Goal: Task Accomplishment & Management: Manage account settings

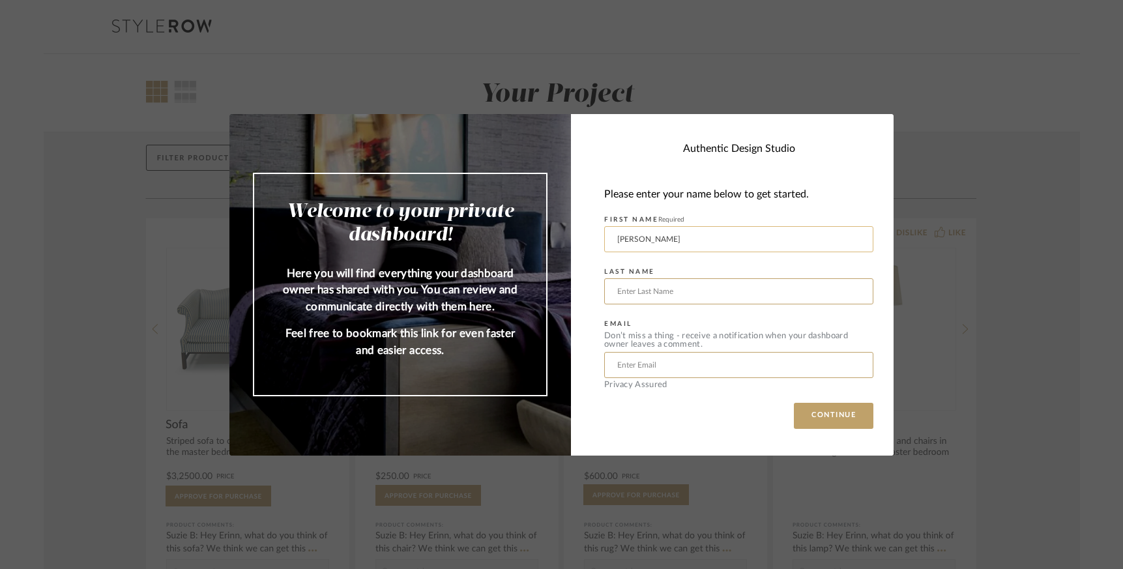
type input "Roxanne"
type input "Whitbeck"
type input "rox."
type input "rox.whitbeck@gmail.com"
click at [840, 418] on button "CONTINUE" at bounding box center [833, 416] width 79 height 26
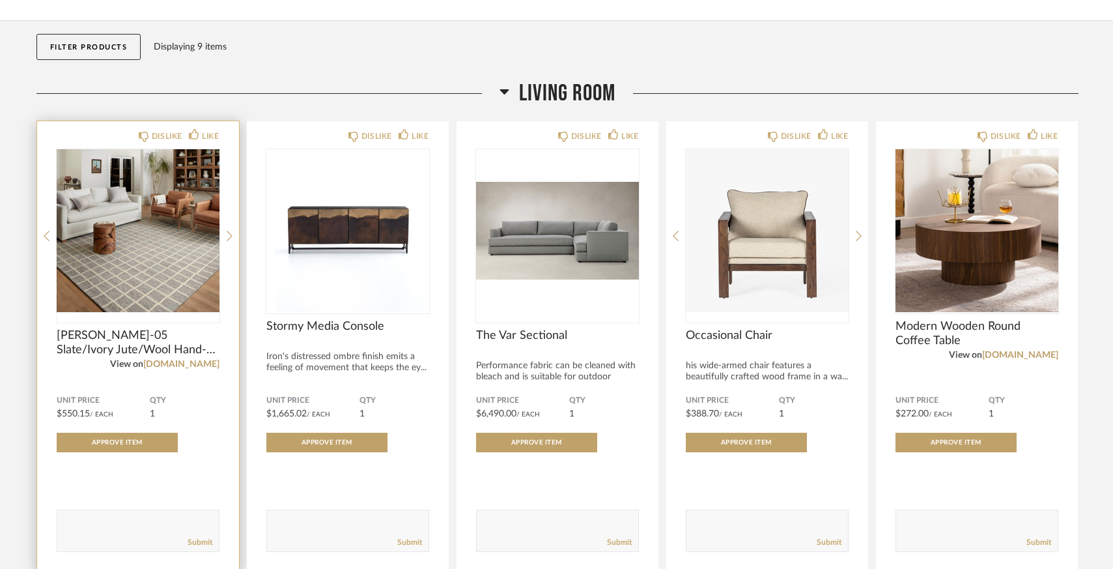
scroll to position [139, 0]
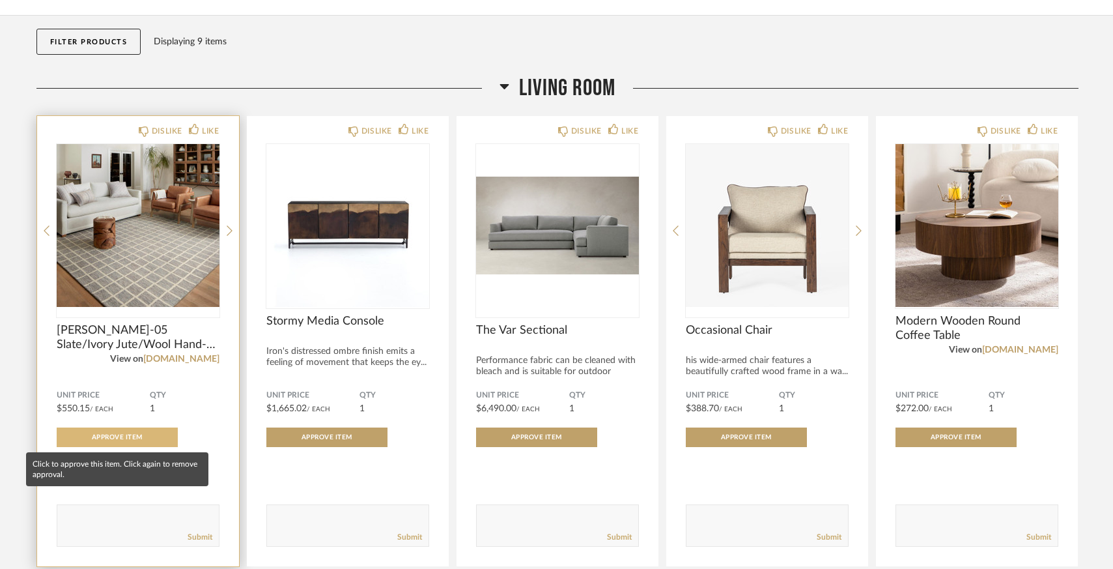
click at [124, 436] on span "Approve Item" at bounding box center [117, 437] width 51 height 7
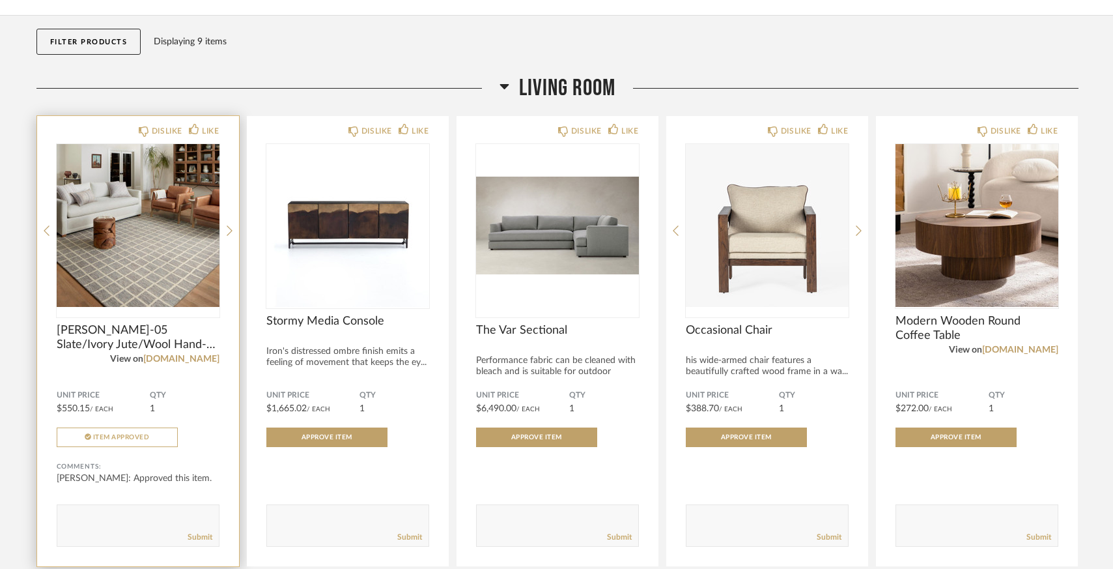
click at [78, 516] on textarea at bounding box center [138, 520] width 162 height 18
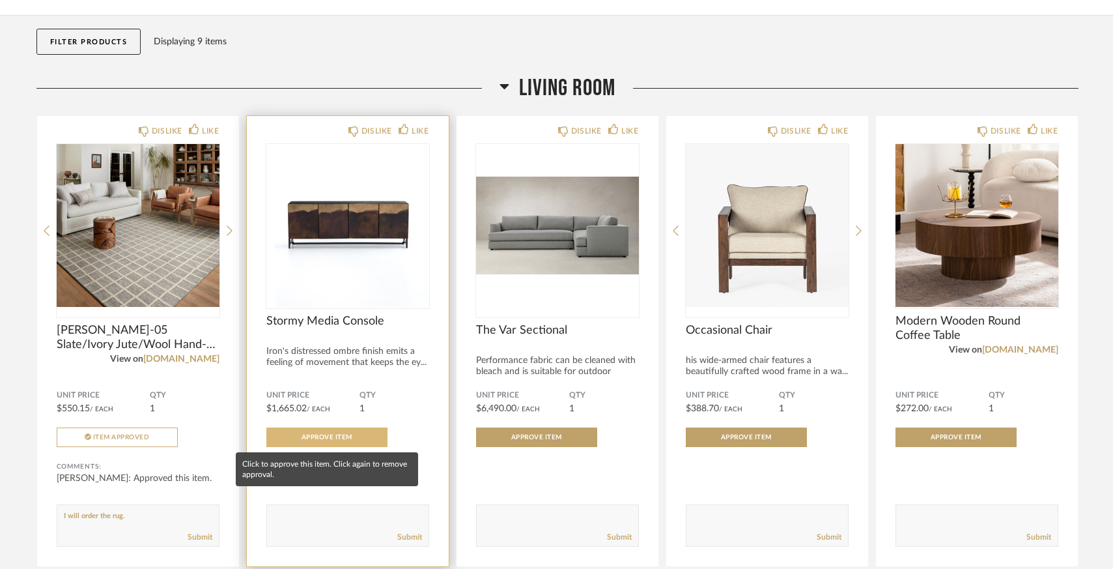
type textarea "I will order the rug."
click at [330, 436] on span "Approve Item" at bounding box center [327, 437] width 51 height 7
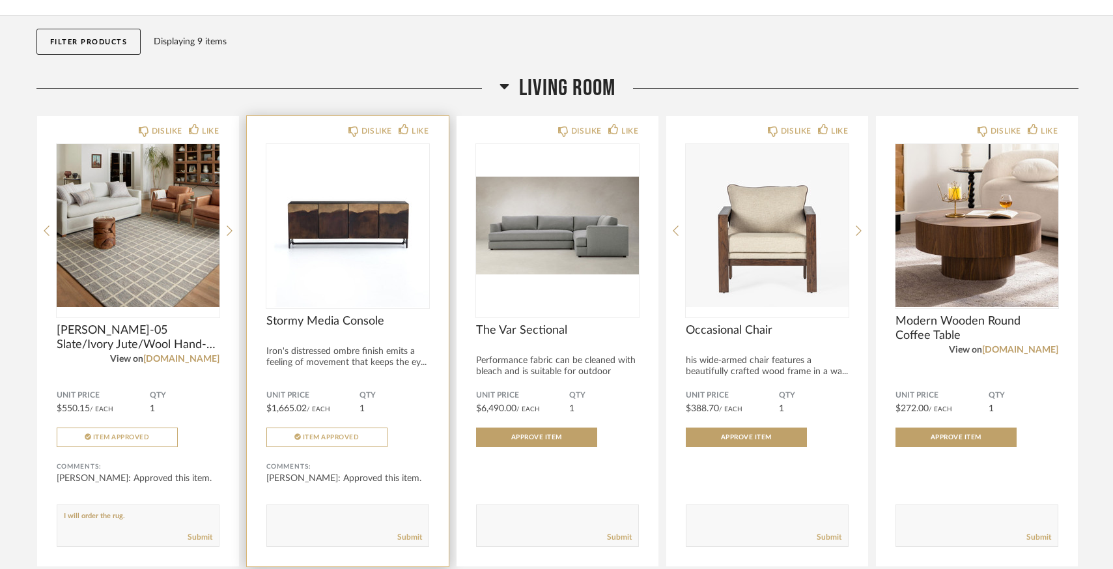
click at [280, 511] on textarea at bounding box center [348, 520] width 162 height 18
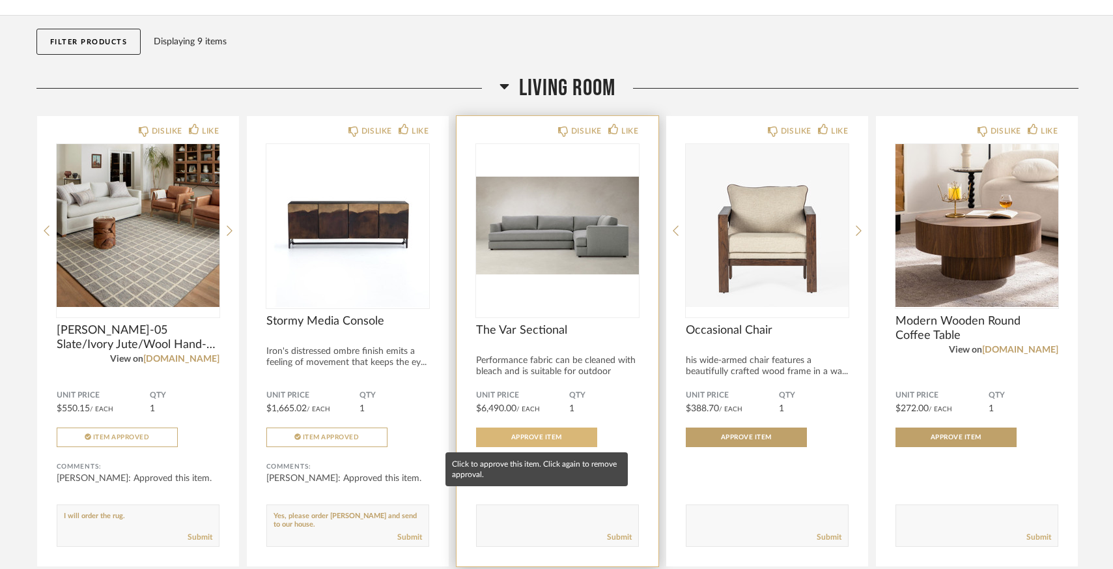
type textarea "Yes, please order [PERSON_NAME] and send to our house."
click at [527, 440] on span "Approve Item" at bounding box center [536, 437] width 51 height 7
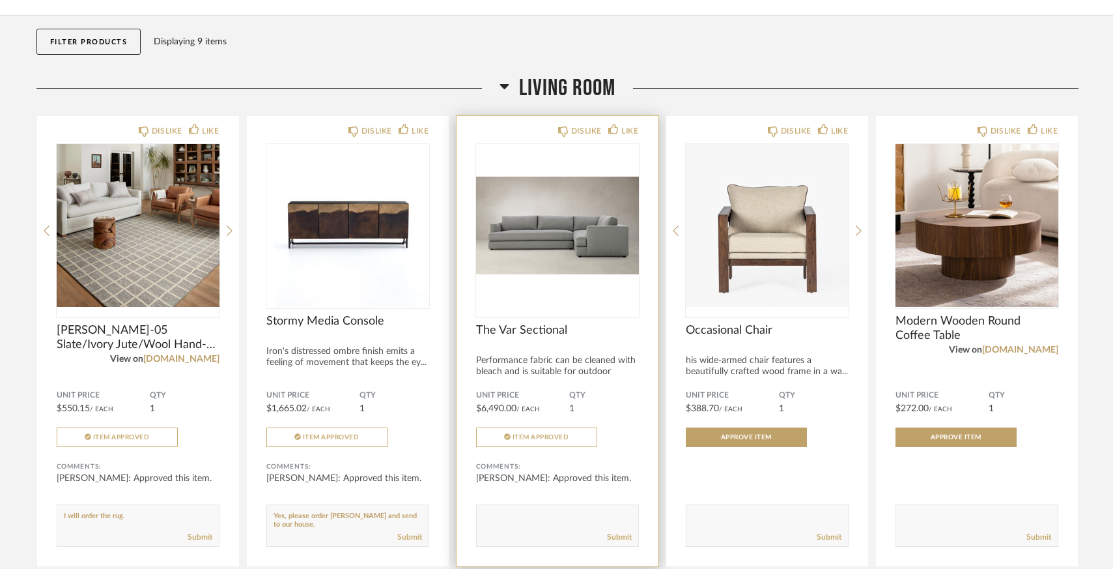
click at [496, 513] on textarea at bounding box center [558, 520] width 162 height 18
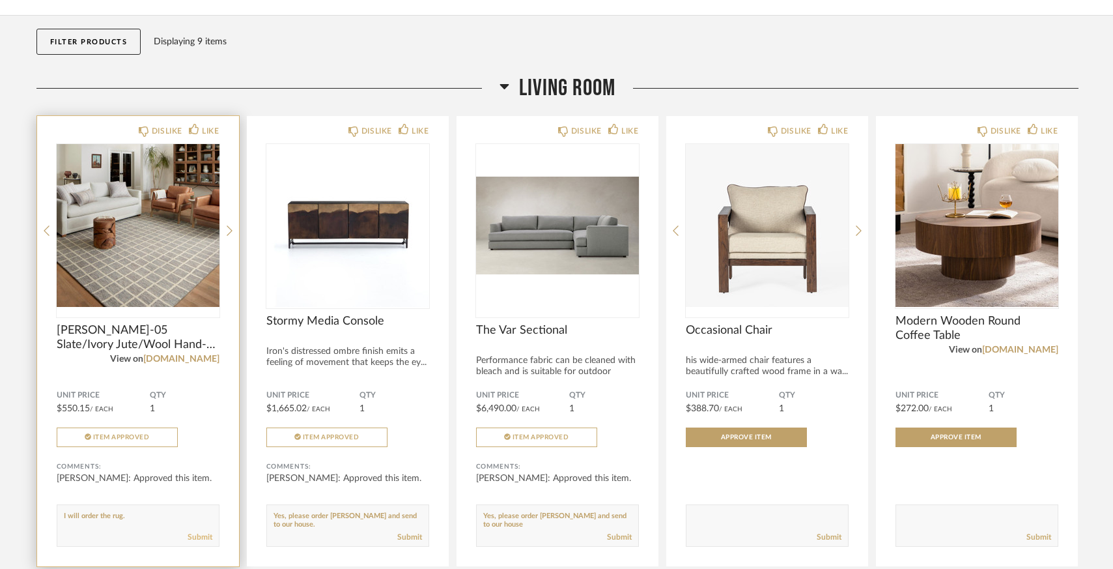
type textarea "Yes, please order [PERSON_NAME] and send to our house"
click at [199, 538] on link "Submit" at bounding box center [200, 537] width 25 height 11
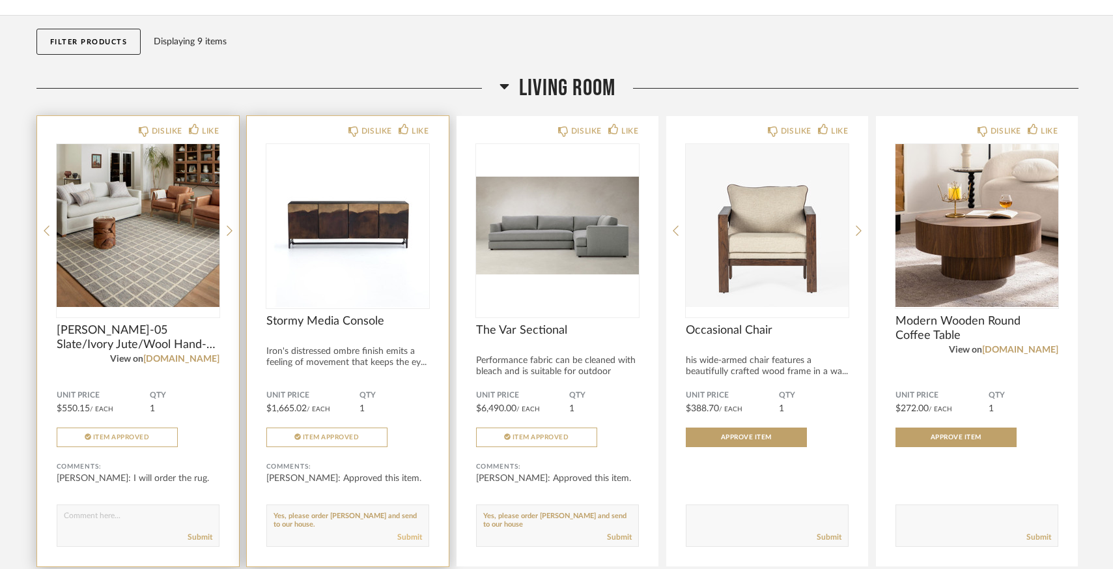
click at [414, 539] on link "Submit" at bounding box center [409, 537] width 25 height 11
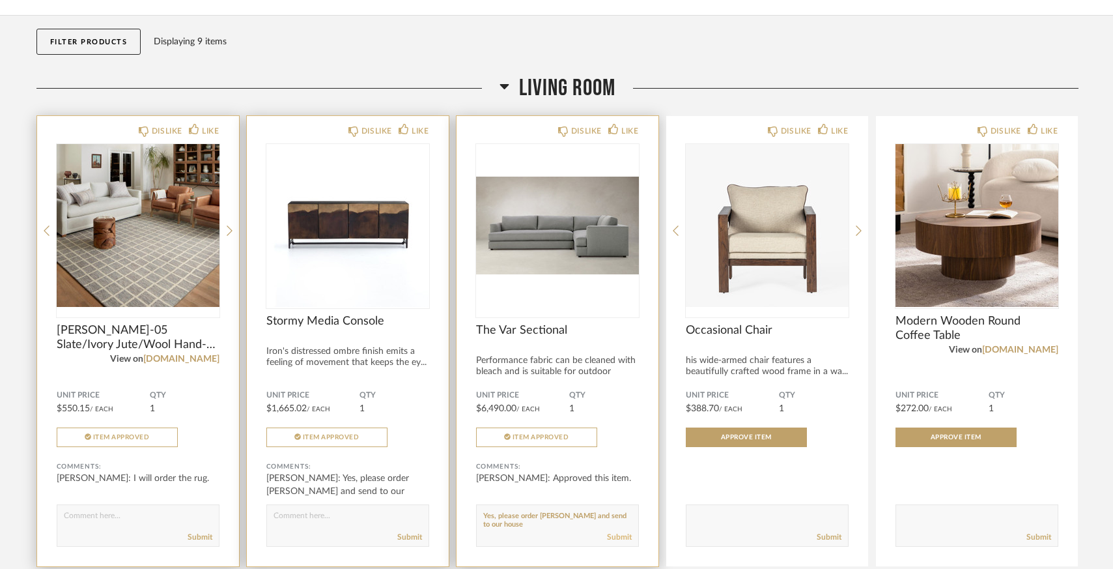
click at [622, 539] on link "Submit" at bounding box center [619, 537] width 25 height 11
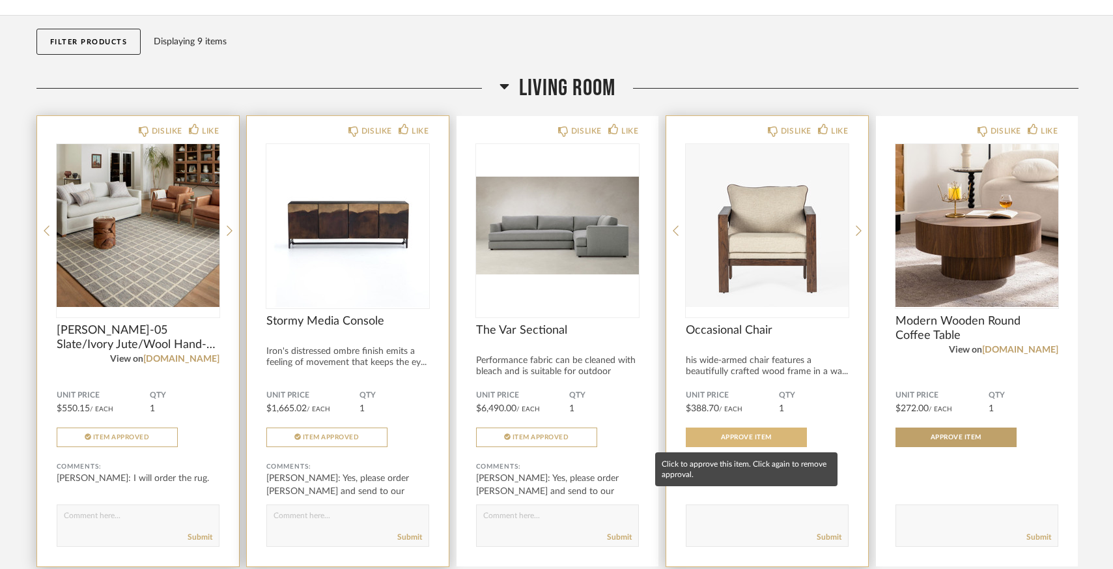
click at [729, 437] on span "Approve Item" at bounding box center [746, 437] width 51 height 7
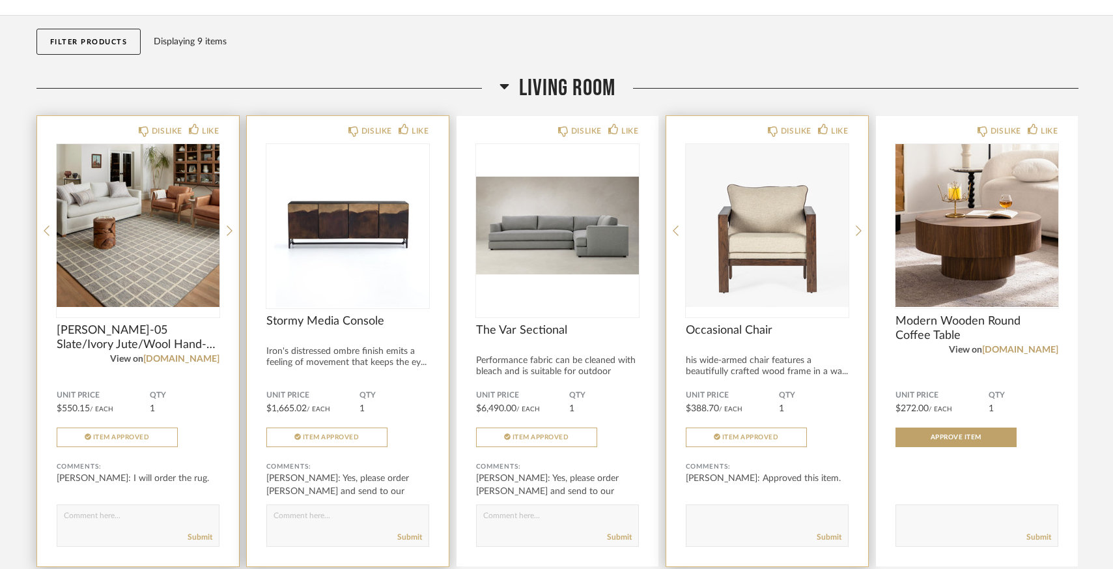
click at [698, 515] on textarea at bounding box center [768, 520] width 162 height 18
type textarea "Yes, please order and send to our house."
click at [822, 538] on link "Submit" at bounding box center [829, 537] width 25 height 11
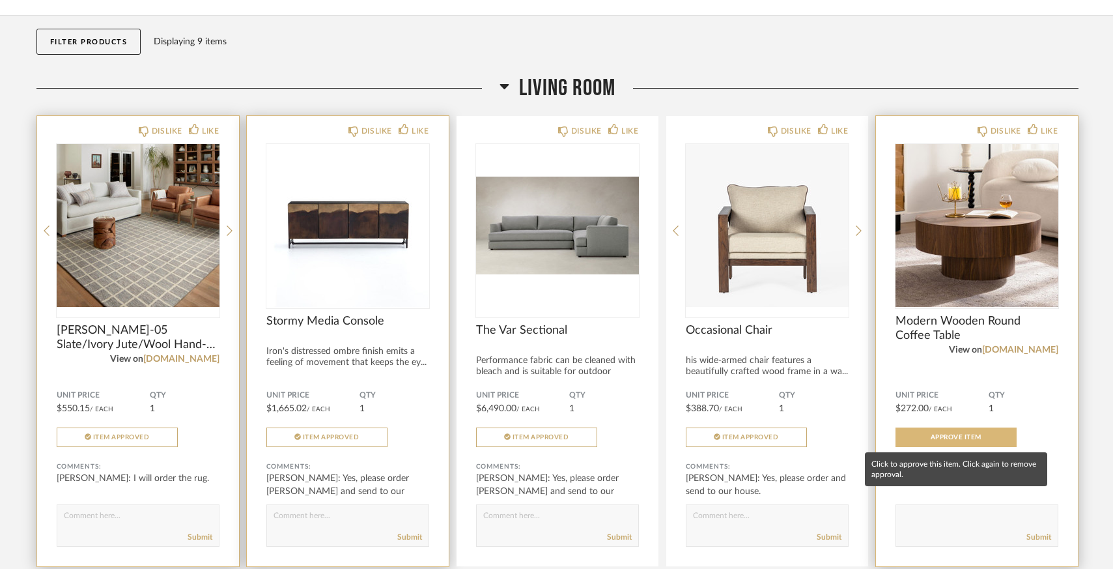
drag, startPoint x: 962, startPoint y: 437, endPoint x: 955, endPoint y: 444, distance: 9.7
click at [962, 437] on span "Approve Item" at bounding box center [956, 437] width 51 height 7
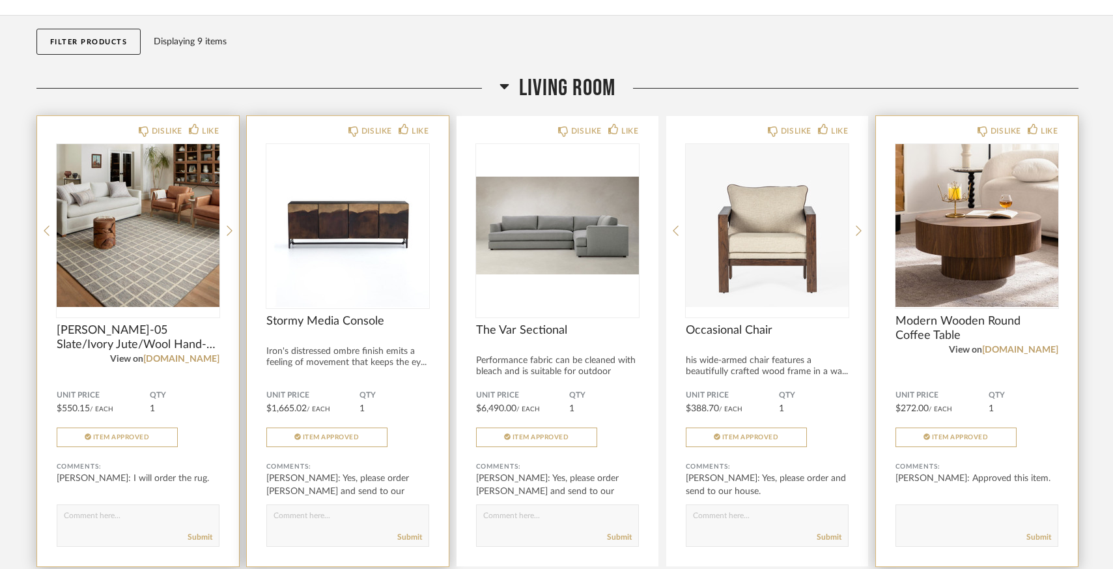
click at [913, 516] on textarea at bounding box center [978, 520] width 162 height 18
type textarea "I will order this."
click at [1041, 537] on link "Submit" at bounding box center [1039, 537] width 25 height 11
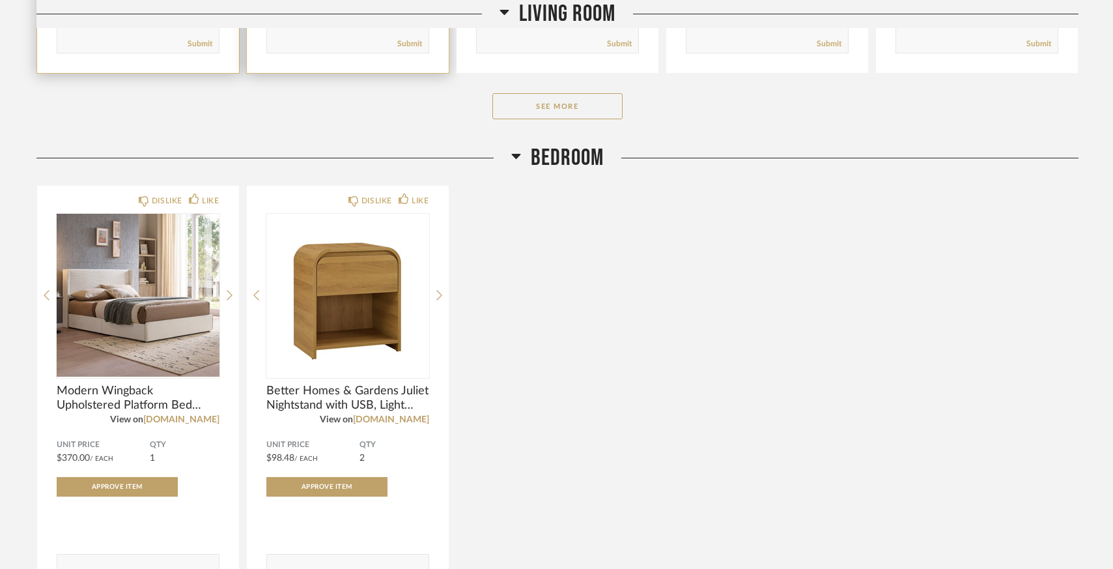
scroll to position [635, 0]
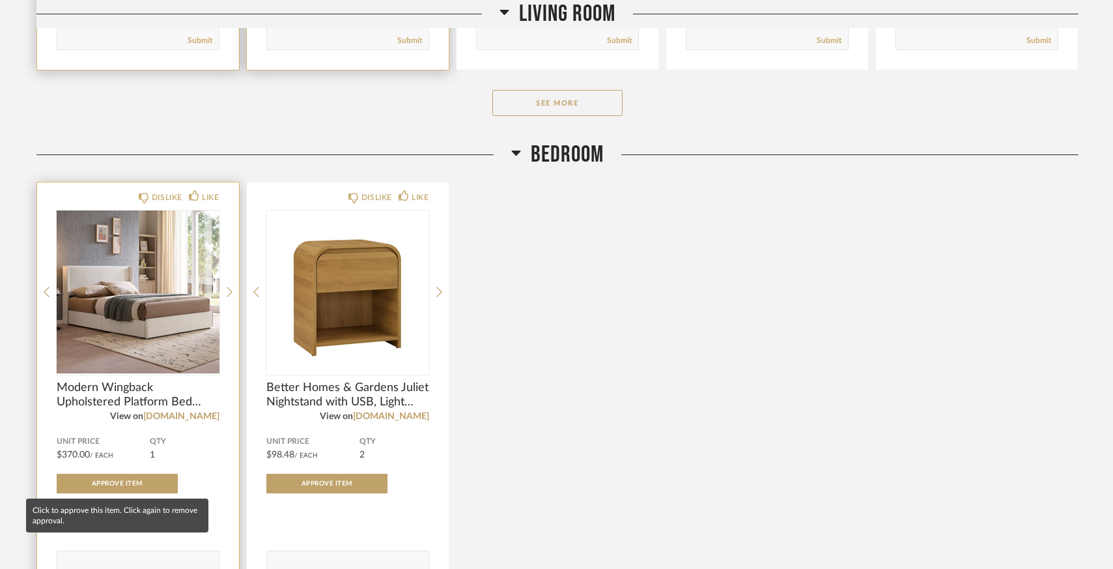
drag, startPoint x: 107, startPoint y: 483, endPoint x: 173, endPoint y: 463, distance: 68.6
click at [106, 483] on span "Approve Item" at bounding box center [117, 483] width 51 height 7
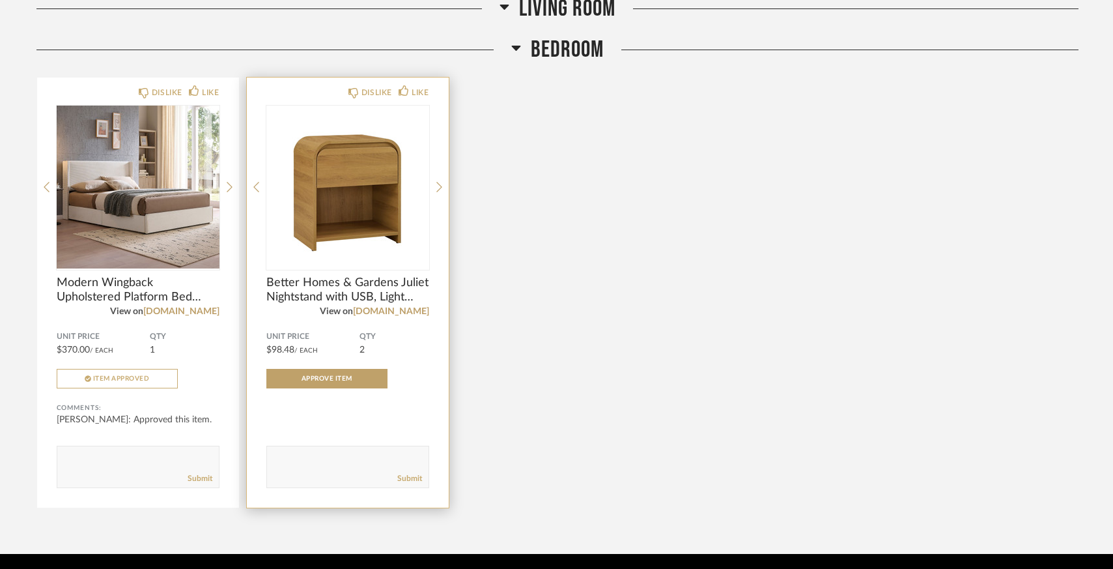
scroll to position [748, 0]
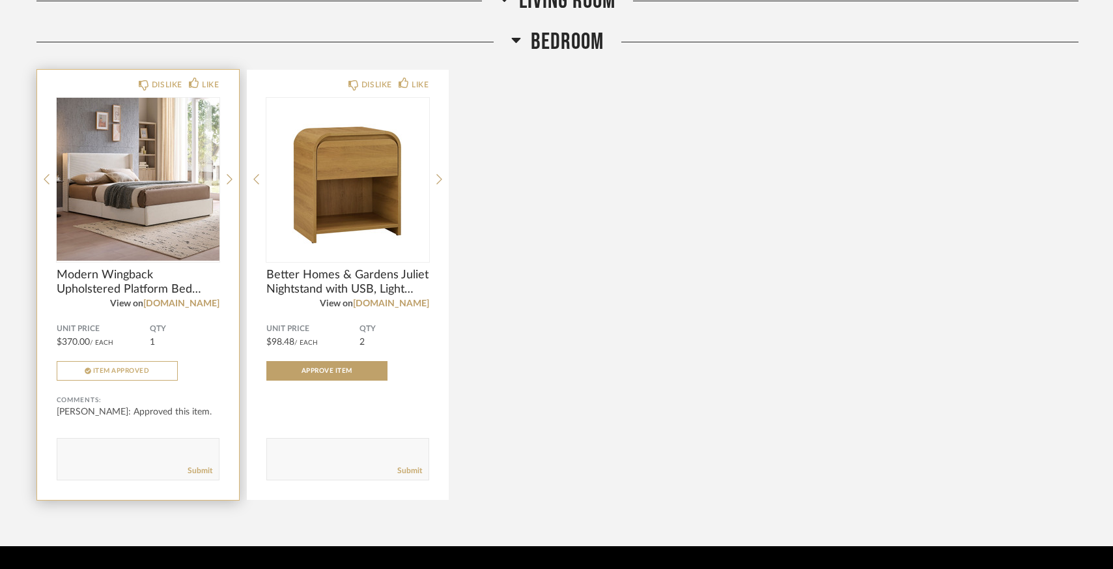
click at [78, 446] on textarea at bounding box center [138, 453] width 162 height 18
type textarea "I will order this."
click at [205, 472] on link "Submit" at bounding box center [200, 470] width 25 height 11
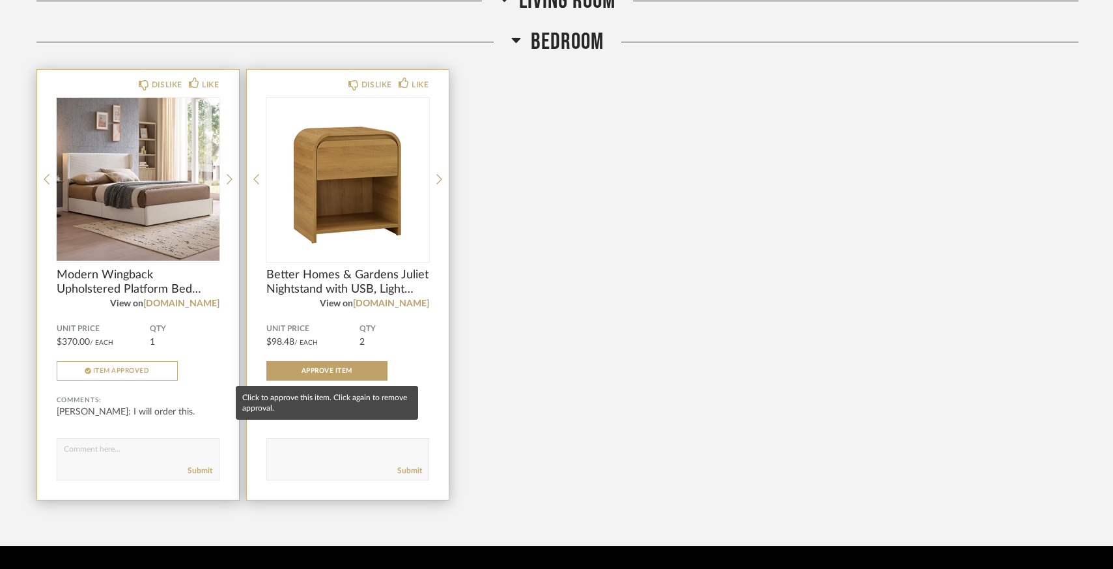
drag, startPoint x: 315, startPoint y: 369, endPoint x: 311, endPoint y: 382, distance: 14.1
click at [315, 369] on span "Approve Item" at bounding box center [327, 370] width 51 height 7
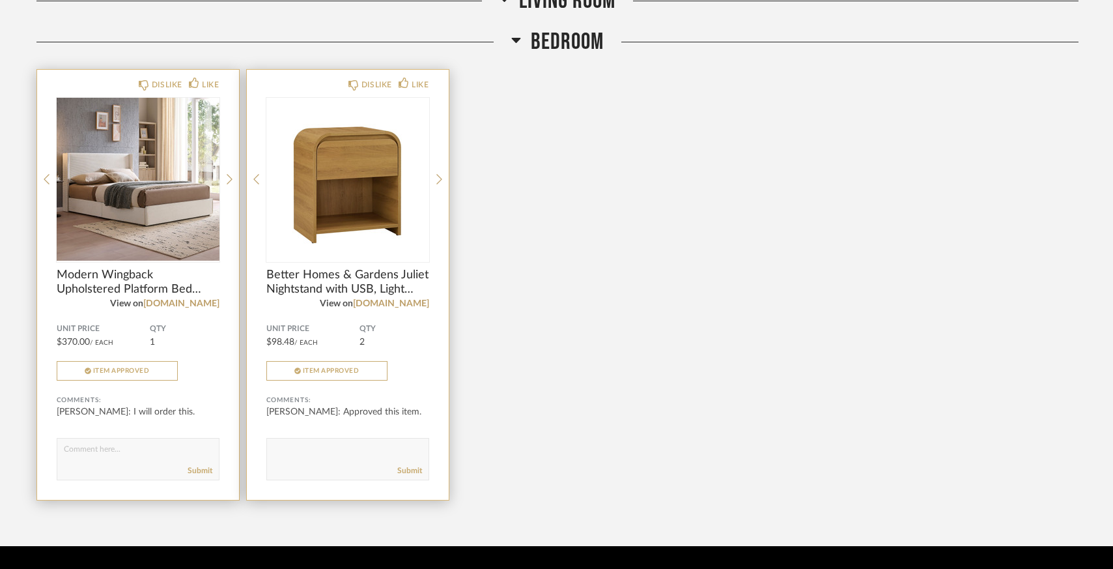
click at [287, 452] on textarea at bounding box center [348, 453] width 162 height 18
type textarea "I will order this. Also, good news, I have a duvet, Queen size that is white/ta…"
click at [401, 472] on link "Submit" at bounding box center [409, 470] width 25 height 11
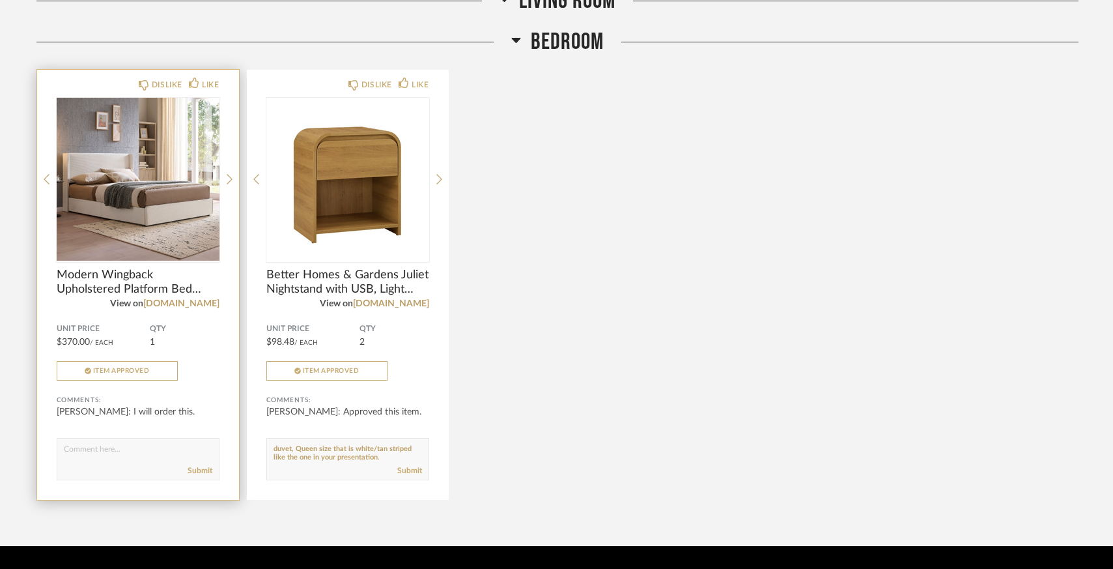
scroll to position [0, 0]
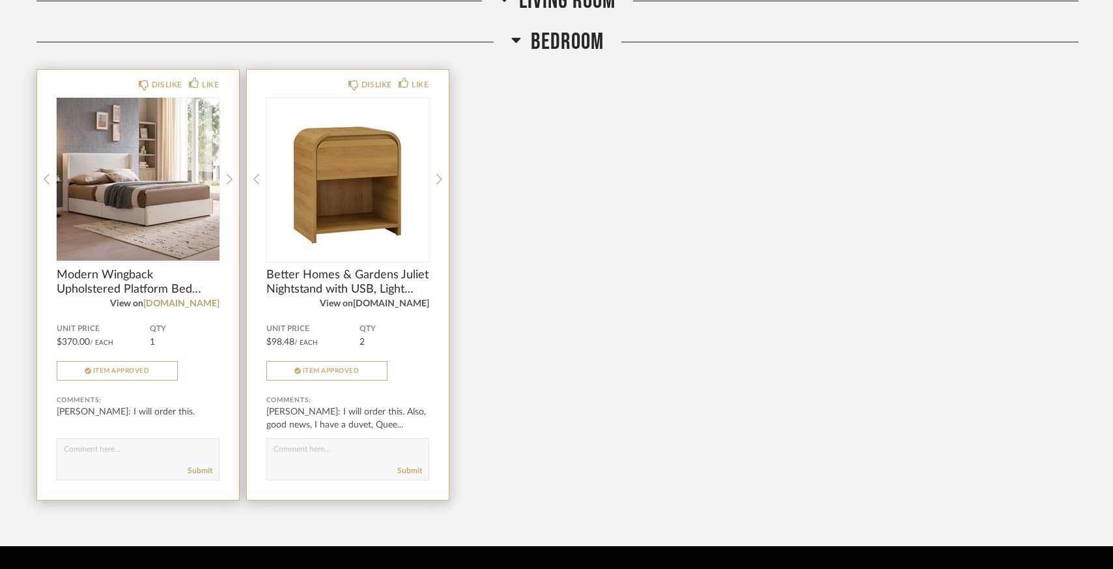
click at [397, 302] on link "[DOMAIN_NAME]" at bounding box center [391, 303] width 76 height 9
